Goal: Information Seeking & Learning: Find specific fact

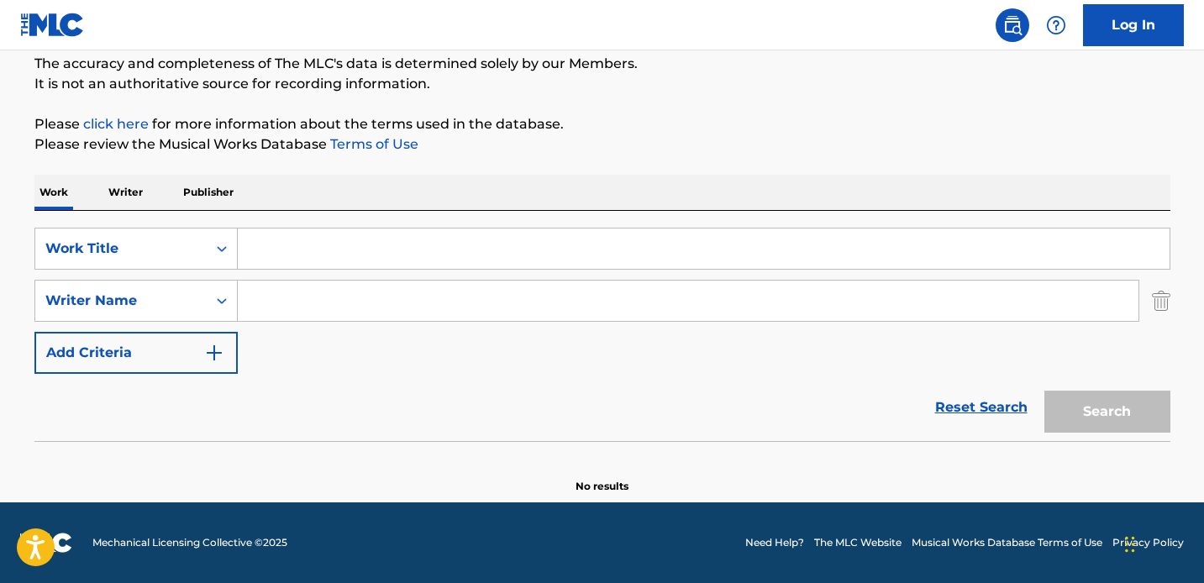
click at [340, 234] on input "Search Form" at bounding box center [704, 248] width 932 height 40
click at [256, 297] on input "Search Form" at bounding box center [688, 301] width 901 height 40
type input "king"
click at [254, 256] on input "Search Form" at bounding box center [704, 248] width 932 height 40
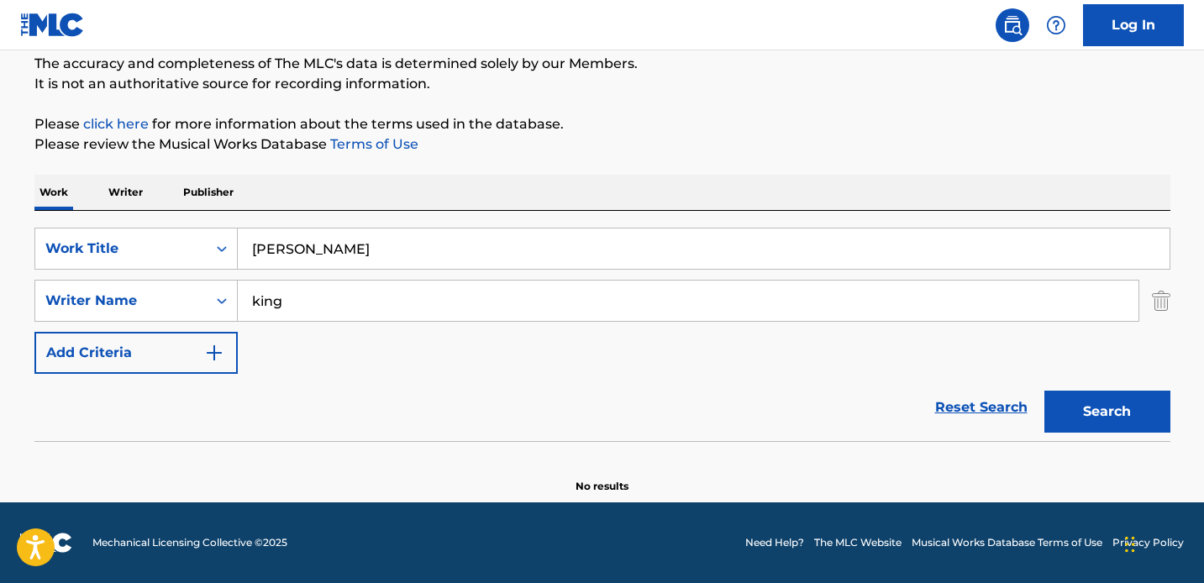
type input "[PERSON_NAME]"
click at [1044, 391] on button "Search" at bounding box center [1107, 412] width 126 height 42
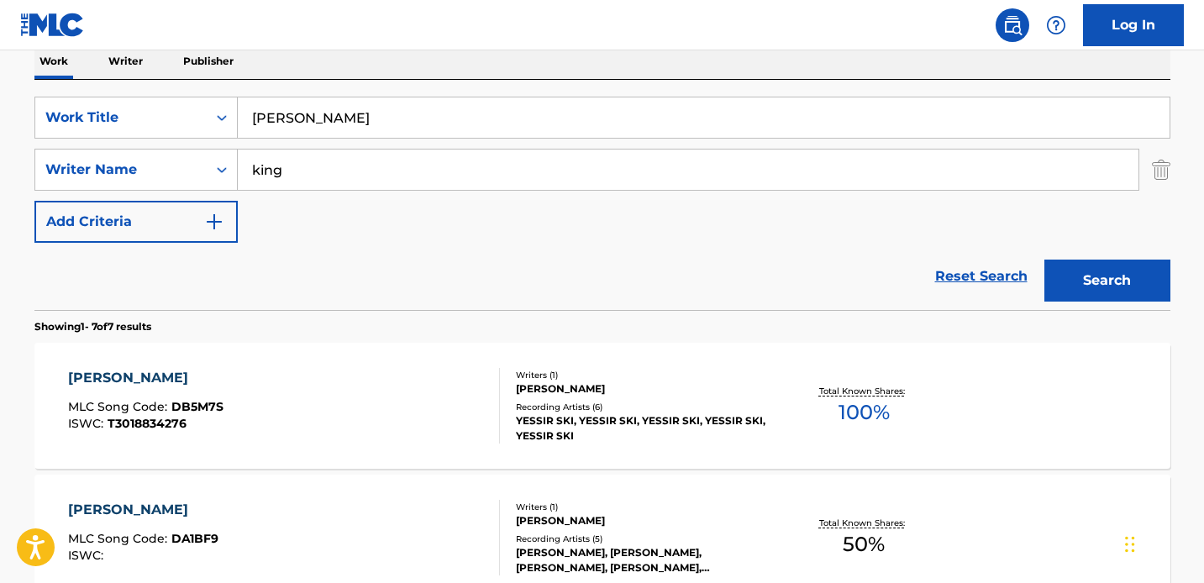
scroll to position [486, 0]
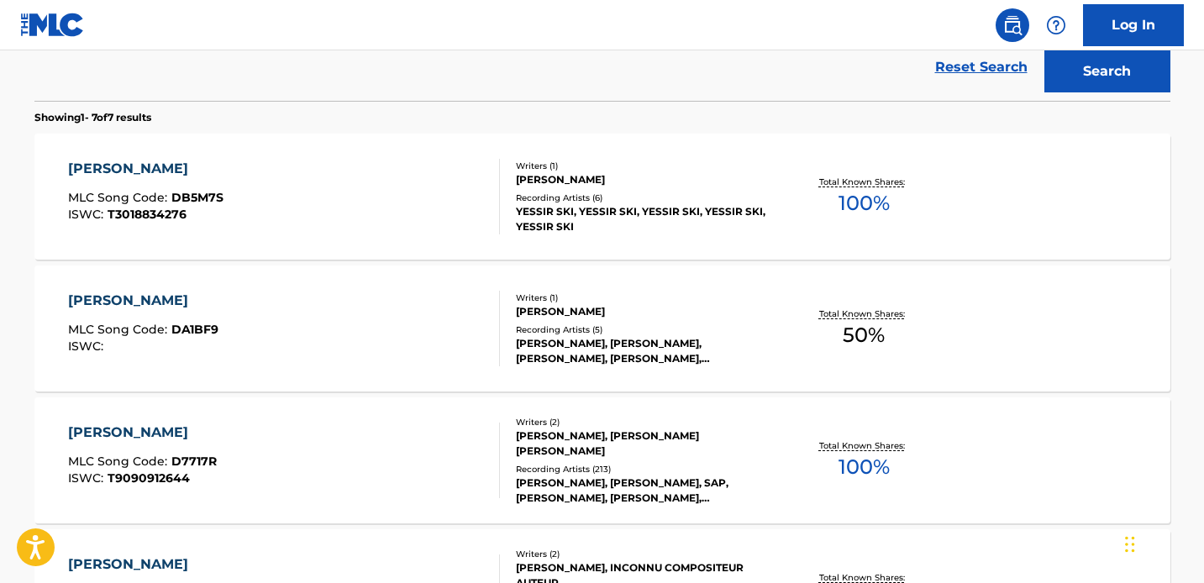
click at [349, 317] on div "[PERSON_NAME] MLC Song Code : DA1BF9 ISWC :" at bounding box center [284, 329] width 432 height 76
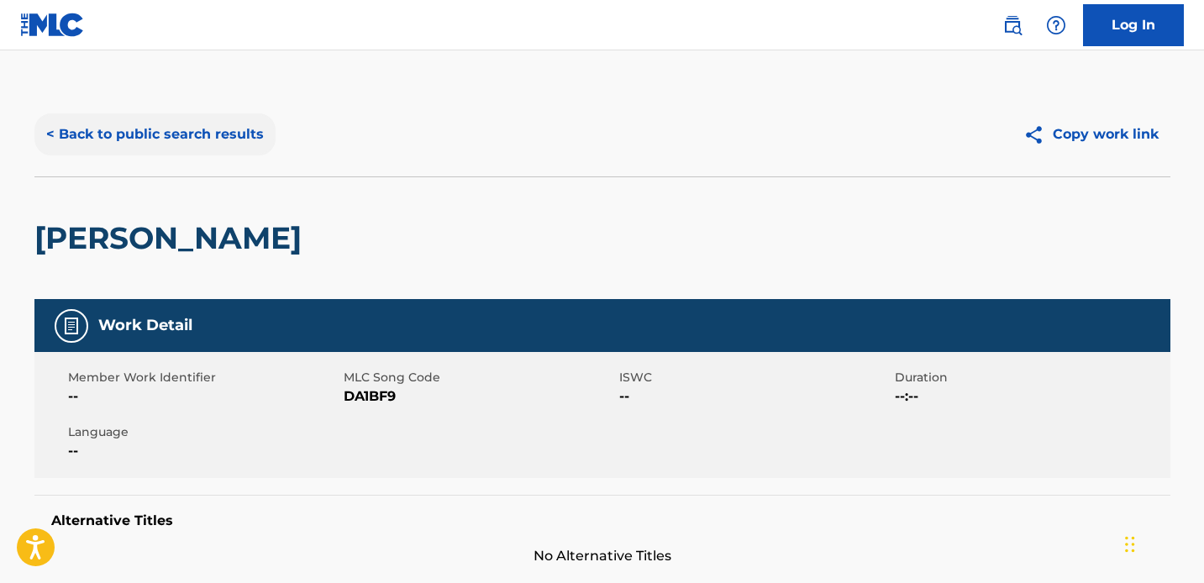
click at [172, 128] on button "< Back to public search results" at bounding box center [154, 134] width 241 height 42
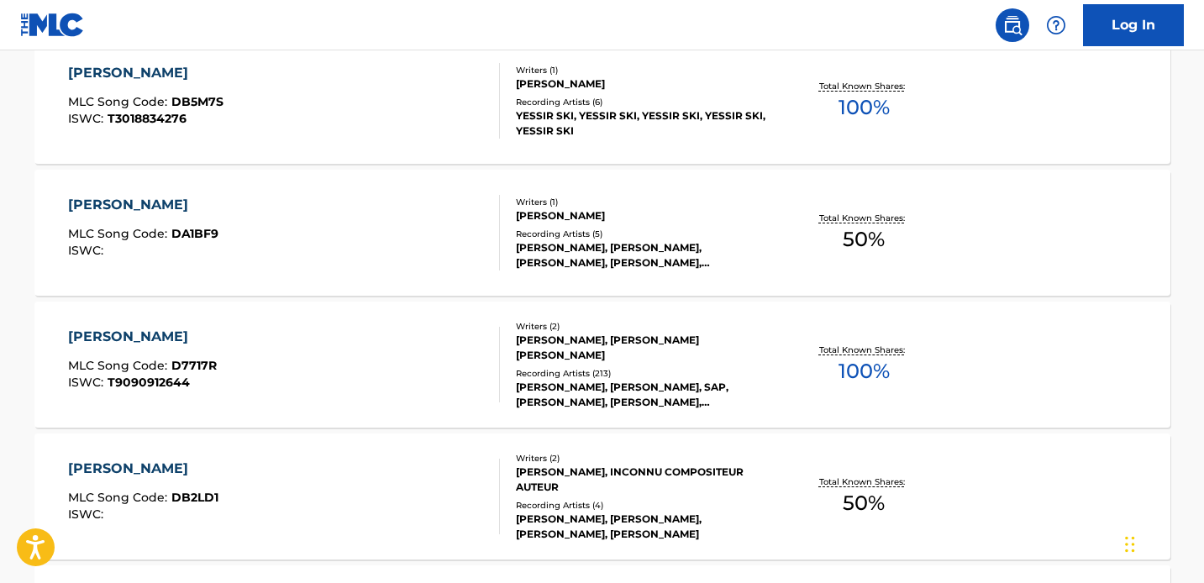
scroll to position [607, 0]
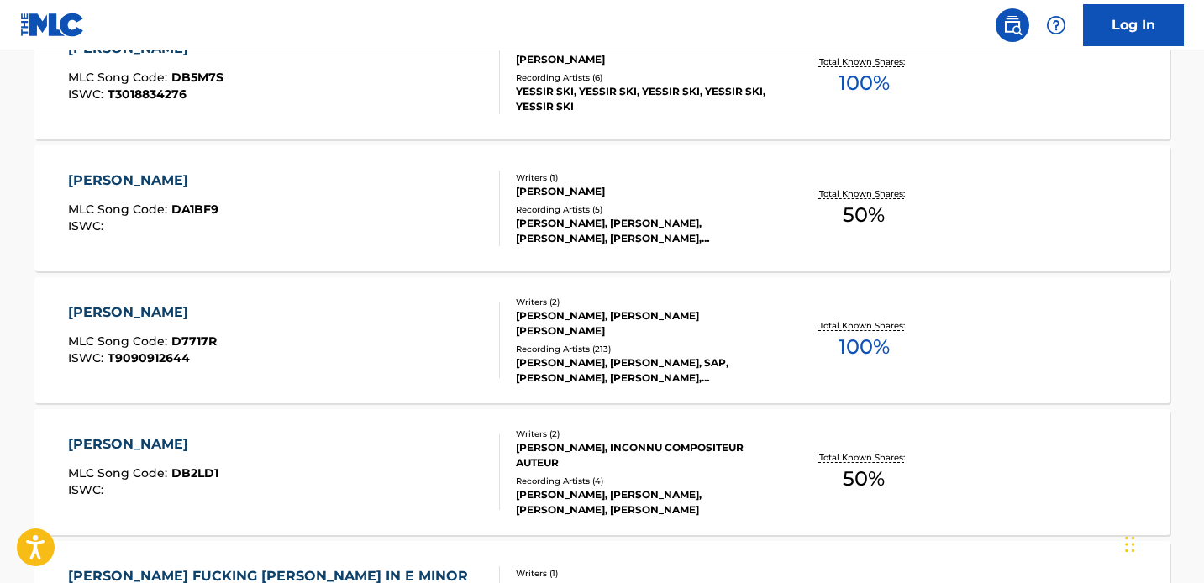
click at [422, 341] on div "[PERSON_NAME] MLC Song Code : D7717R ISWC : T9090912644" at bounding box center [284, 340] width 432 height 76
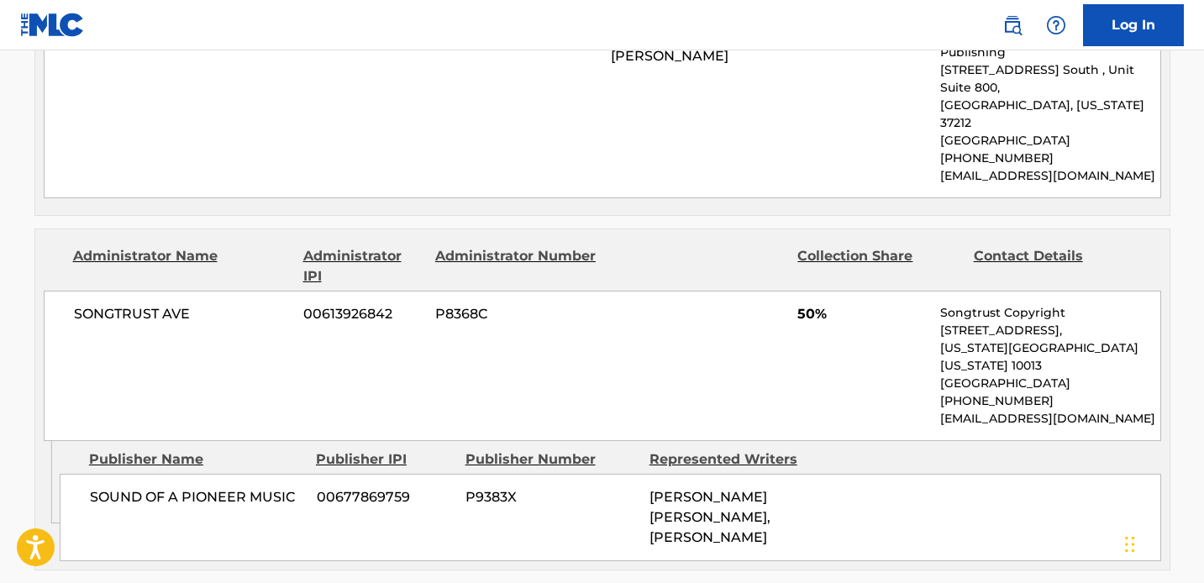
scroll to position [1210, 0]
